Goal: Information Seeking & Learning: Learn about a topic

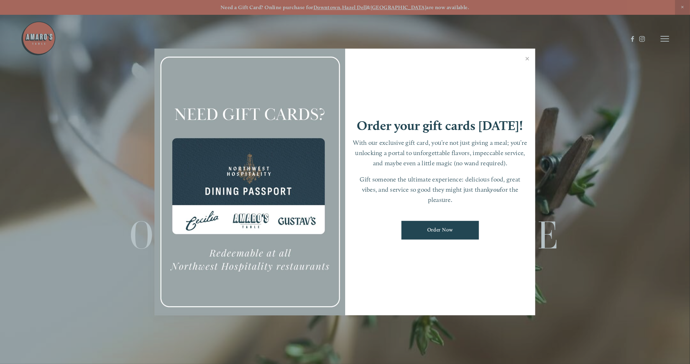
click at [663, 39] on div at bounding box center [345, 182] width 690 height 364
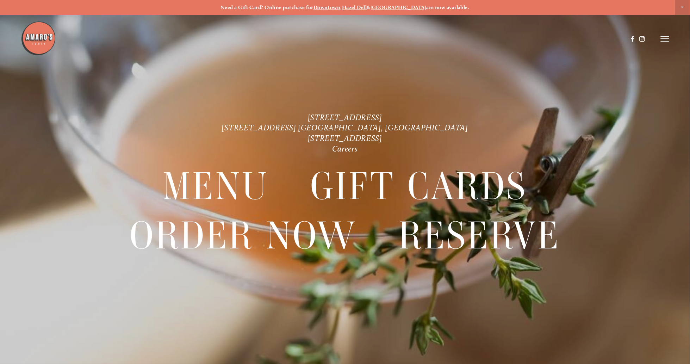
click at [663, 39] on line at bounding box center [665, 39] width 8 height 0
click at [663, 39] on icon at bounding box center [664, 39] width 6 height 6
click at [666, 37] on icon at bounding box center [665, 39] width 8 height 6
click at [569, 39] on span "Visit" at bounding box center [569, 38] width 12 height 7
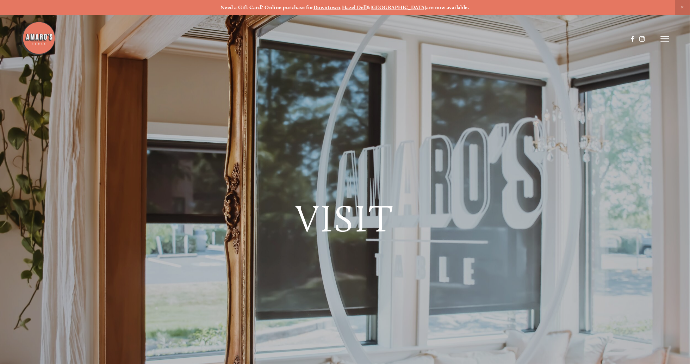
click at [39, 40] on img at bounding box center [38, 38] width 35 height 35
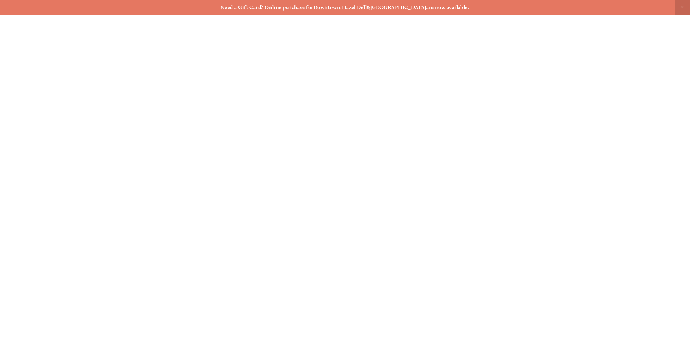
click at [39, 40] on img at bounding box center [38, 38] width 35 height 35
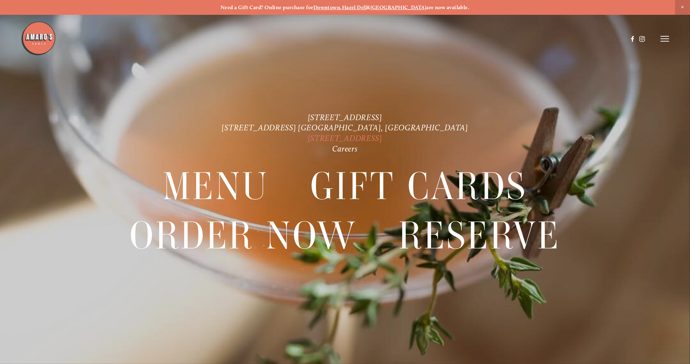
click at [364, 136] on link "[STREET_ADDRESS]" at bounding box center [345, 139] width 74 height 10
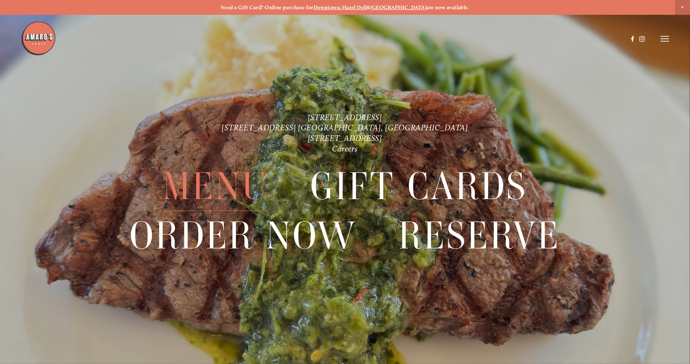
click at [240, 185] on span "Menu" at bounding box center [216, 186] width 106 height 49
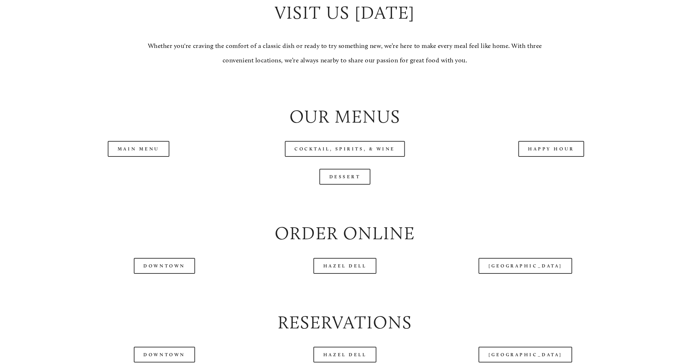
scroll to position [764, 0]
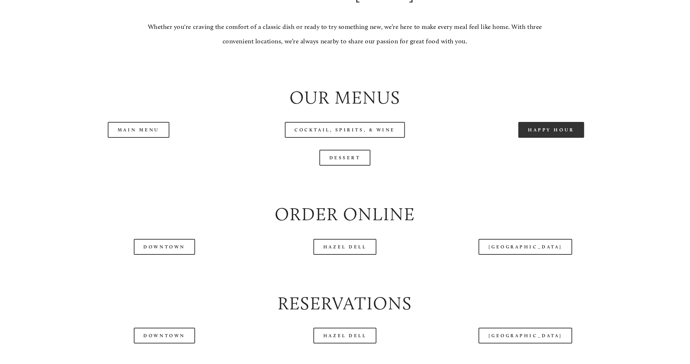
click at [547, 138] on link "Happy Hour" at bounding box center [552, 130] width 66 height 16
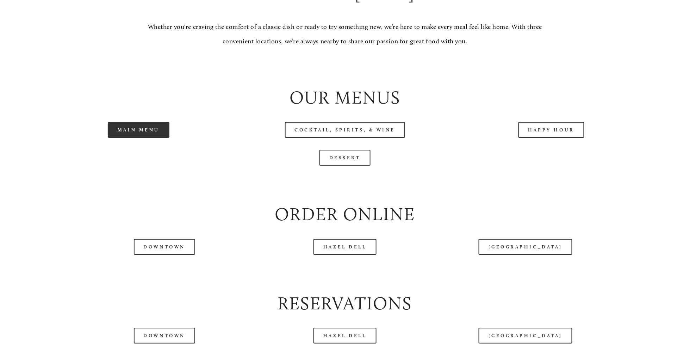
click at [138, 138] on link "Main Menu" at bounding box center [139, 130] width 62 height 16
